Goal: Find specific page/section: Locate a particular part of the current website

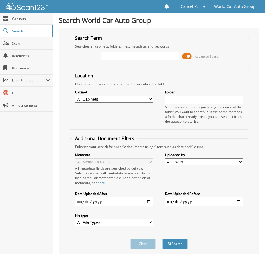
drag, startPoint x: 189, startPoint y: 57, endPoint x: 153, endPoint y: 55, distance: 35.8
click at [189, 57] on span at bounding box center [187, 56] width 10 height 8
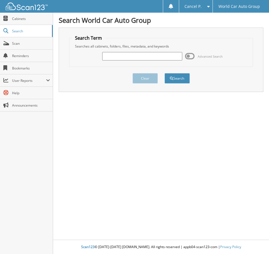
paste input "719410"
type input "719410"
click at [172, 78] on span "submit" at bounding box center [171, 78] width 3 height 3
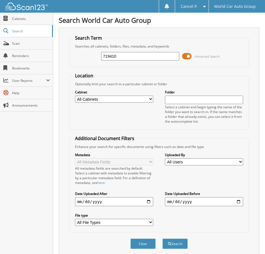
click at [192, 58] on span "Advanced Search" at bounding box center [201, 56] width 38 height 8
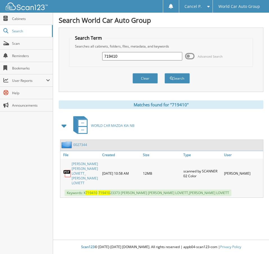
click at [90, 166] on link "[PERSON_NAME] [PERSON_NAME] LOVIETT_ [PERSON_NAME] LOVIETT" at bounding box center [86, 173] width 28 height 24
